Goal: Task Accomplishment & Management: Use online tool/utility

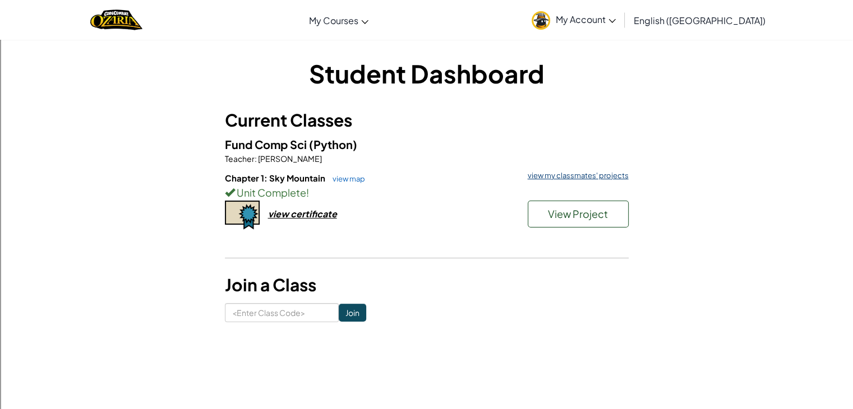
click at [599, 174] on link "view my classmates' projects" at bounding box center [575, 175] width 107 height 7
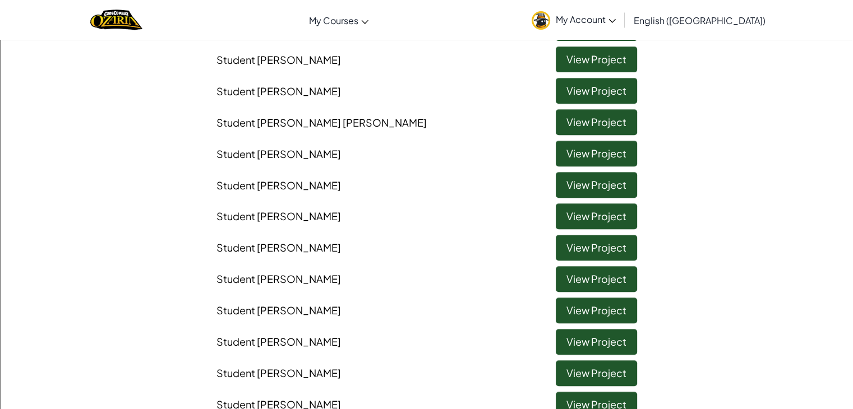
scroll to position [561, 0]
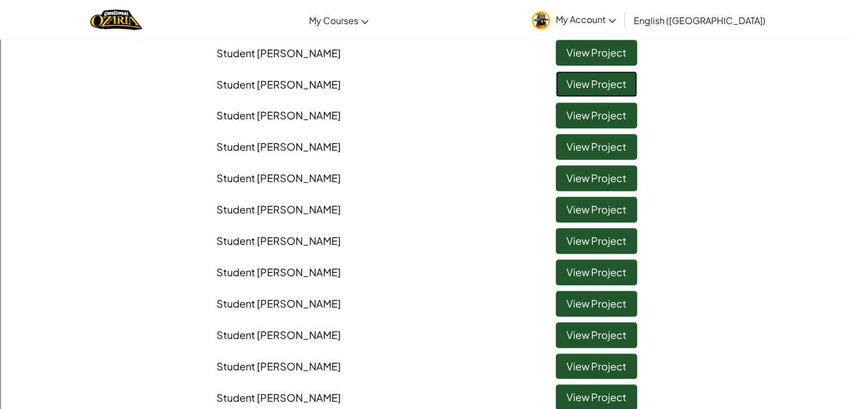
click at [585, 76] on link "View Project" at bounding box center [595, 84] width 81 height 26
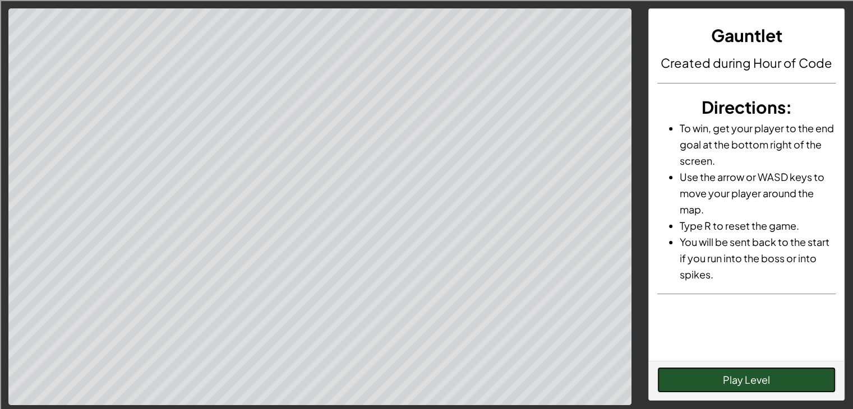
click at [707, 386] on button "Play Level" at bounding box center [746, 380] width 178 height 26
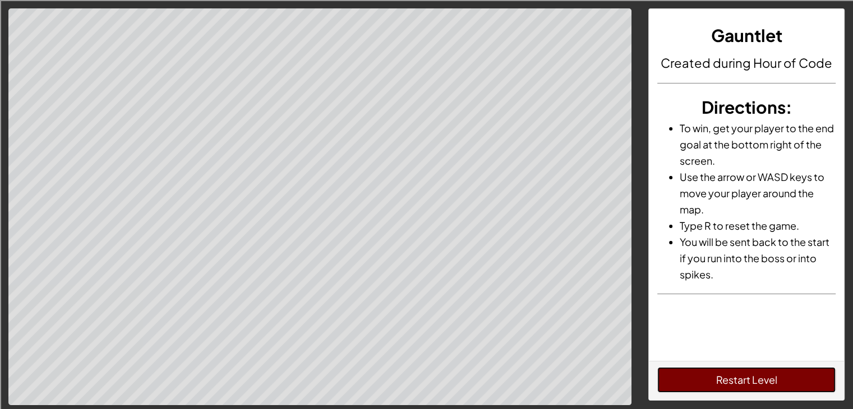
click at [784, 388] on button "Restart Level" at bounding box center [746, 380] width 178 height 26
drag, startPoint x: 758, startPoint y: 377, endPoint x: 738, endPoint y: 379, distance: 20.2
click at [754, 379] on button "Restart Level" at bounding box center [746, 380] width 178 height 26
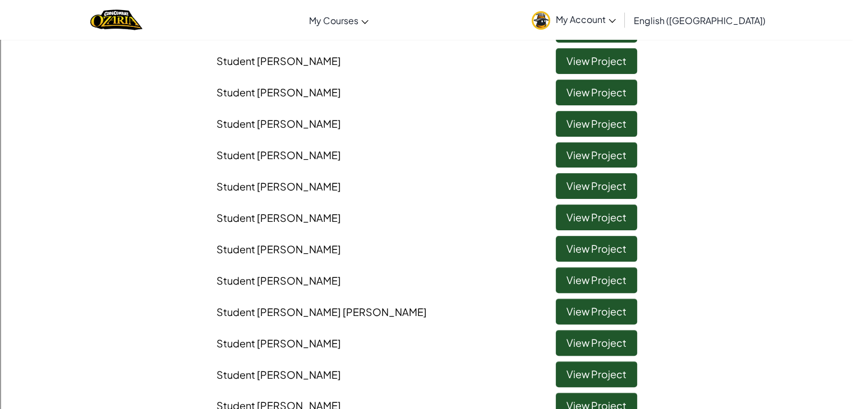
scroll to position [336, 0]
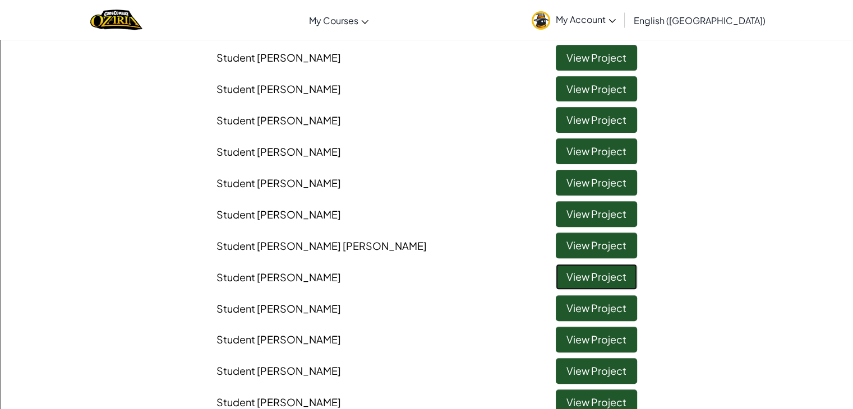
click at [568, 281] on link "View Project" at bounding box center [595, 277] width 81 height 26
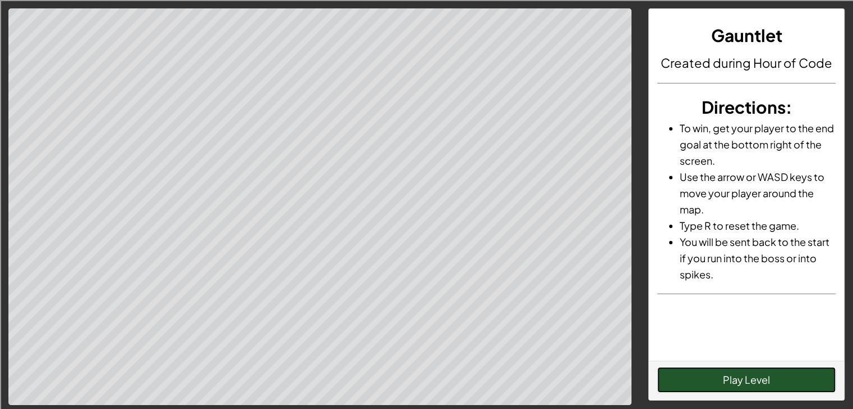
click at [691, 378] on button "Play Level" at bounding box center [746, 380] width 178 height 26
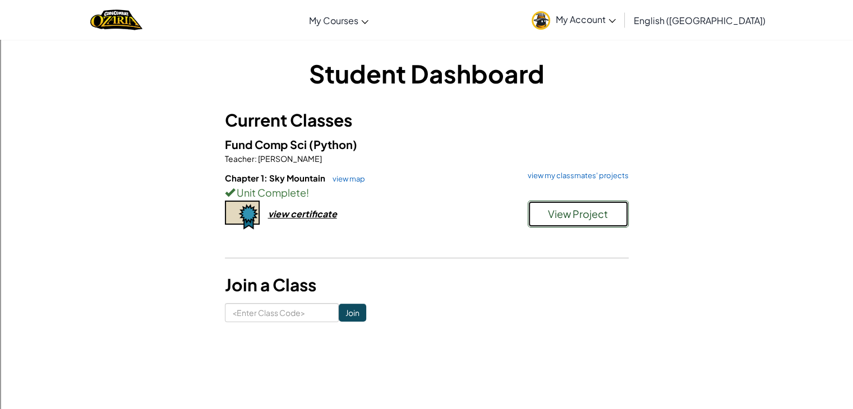
click at [574, 228] on div "View Project" at bounding box center [572, 217] width 112 height 33
click at [573, 225] on button "View Project" at bounding box center [577, 214] width 101 height 27
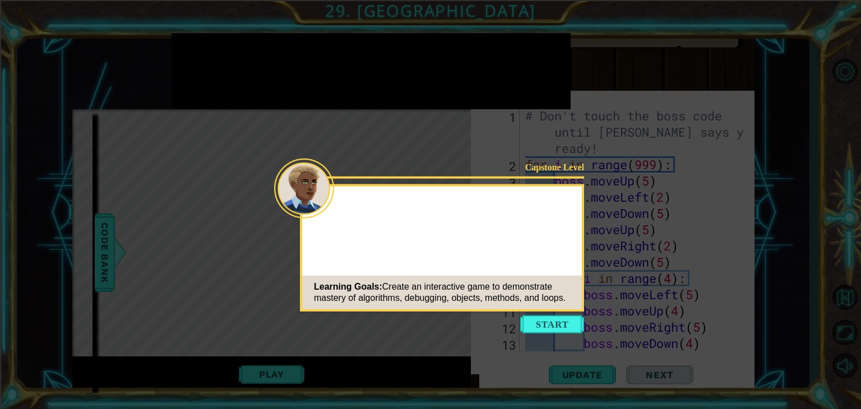
click at [563, 323] on button "Start" at bounding box center [552, 325] width 64 height 18
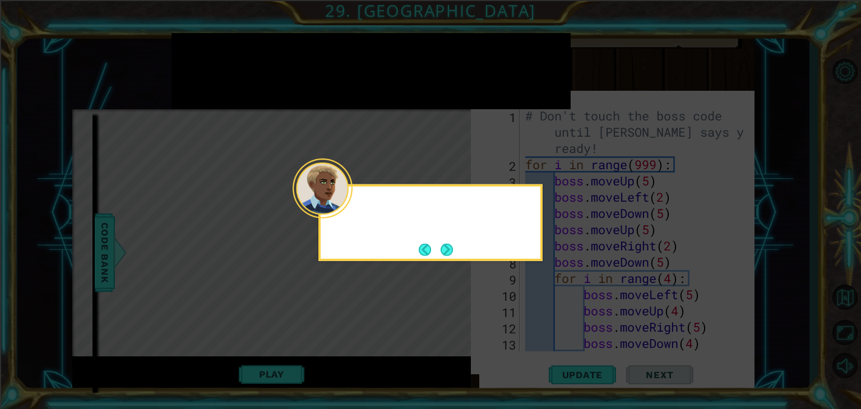
scroll to position [861, 0]
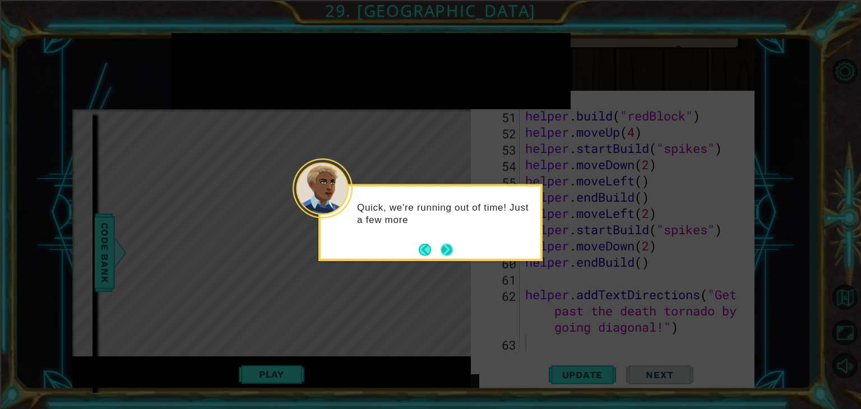
click at [446, 245] on button "Next" at bounding box center [447, 249] width 12 height 12
click at [445, 246] on button "Next" at bounding box center [447, 249] width 12 height 12
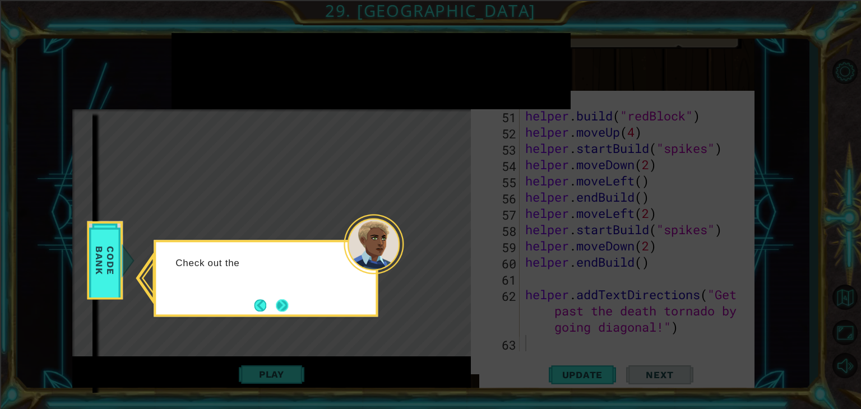
click at [276, 303] on button "Next" at bounding box center [282, 305] width 12 height 12
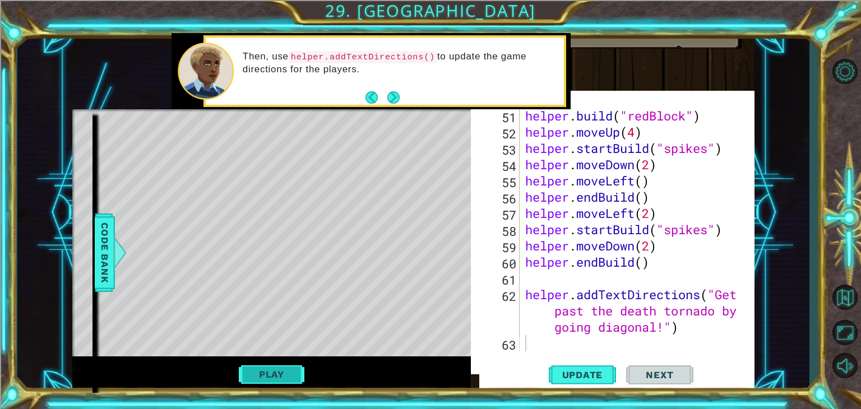
click at [267, 377] on button "Play" at bounding box center [272, 374] width 66 height 21
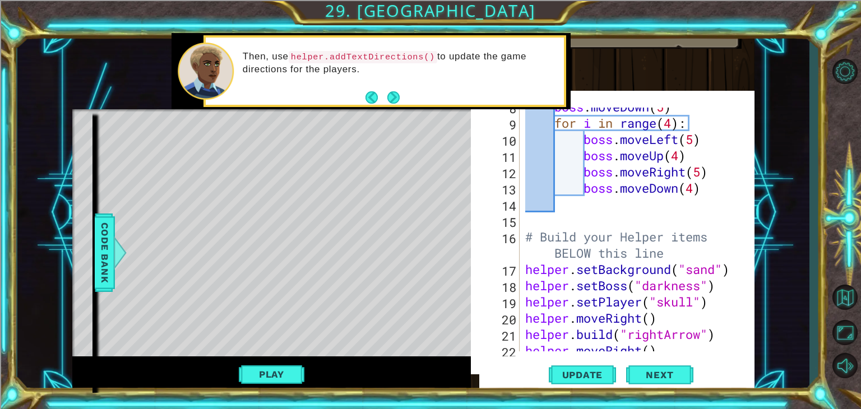
scroll to position [20, 0]
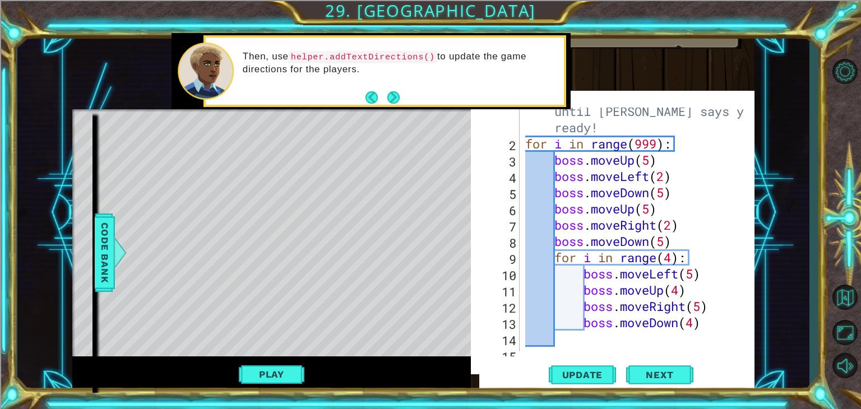
click at [852, 41] on div "1 ההההההההההההההההההההההההההההההההההההההההההההההההההההההההההההההההההההההההההההה…" at bounding box center [430, 204] width 861 height 409
type textarea "for i in range(4):"
click at [698, 263] on div "# Don't touch the boss code until [PERSON_NAME] says you're ready! for i in ran…" at bounding box center [636, 241] width 226 height 309
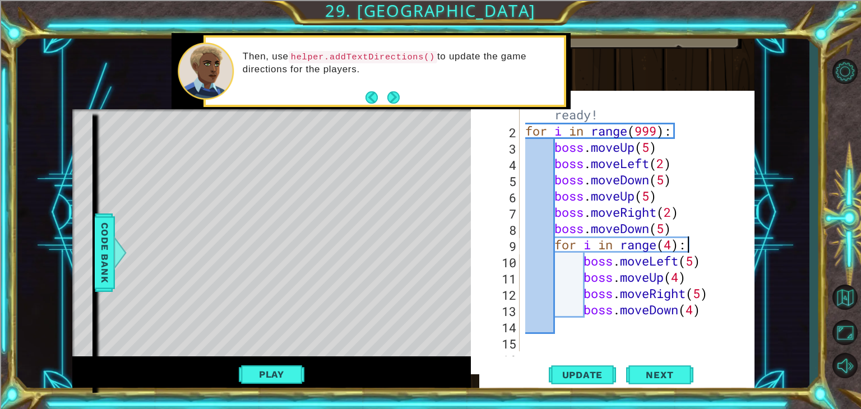
scroll to position [34, 0]
click at [397, 93] on button "Next" at bounding box center [393, 97] width 12 height 12
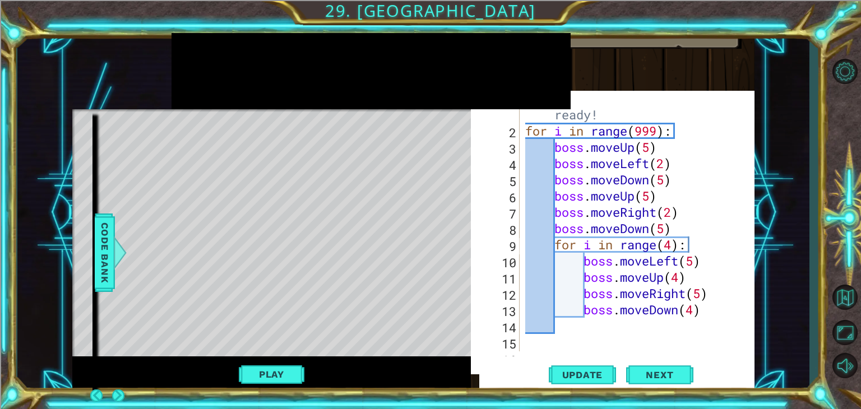
click at [395, 93] on div at bounding box center [371, 71] width 399 height 77
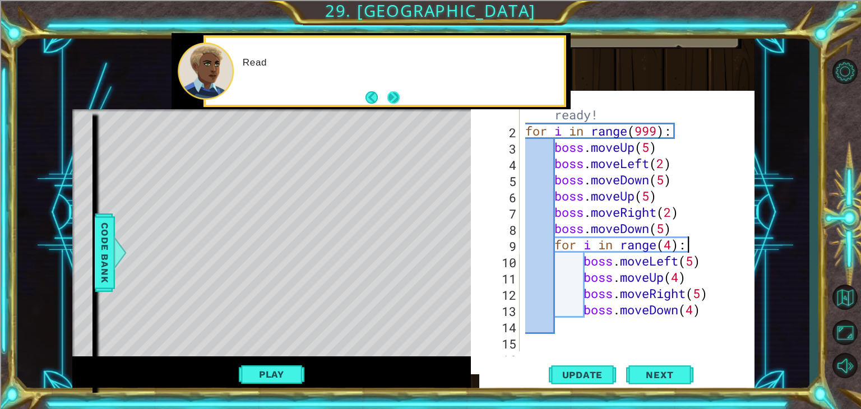
click at [391, 96] on button "Next" at bounding box center [393, 97] width 12 height 12
